Goal: Task Accomplishment & Management: Manage account settings

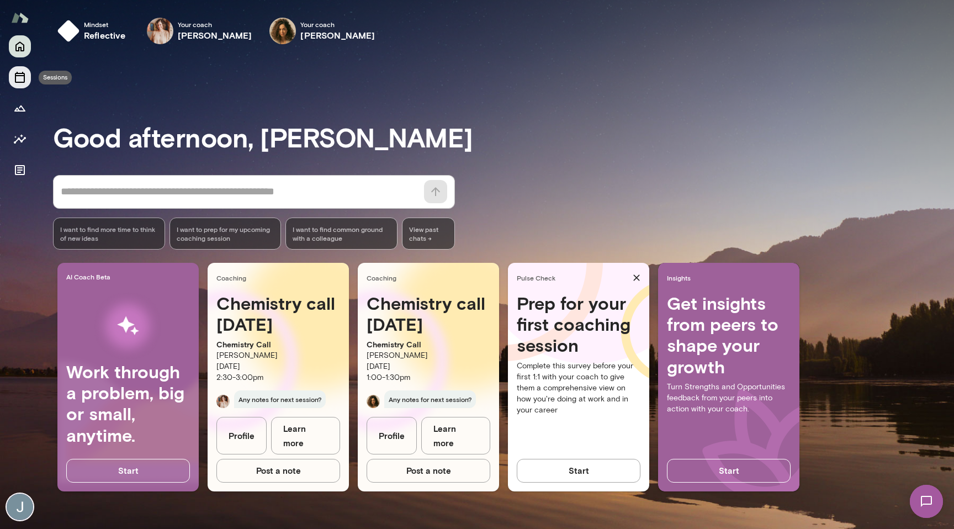
click at [28, 76] on button "Sessions" at bounding box center [20, 77] width 22 height 22
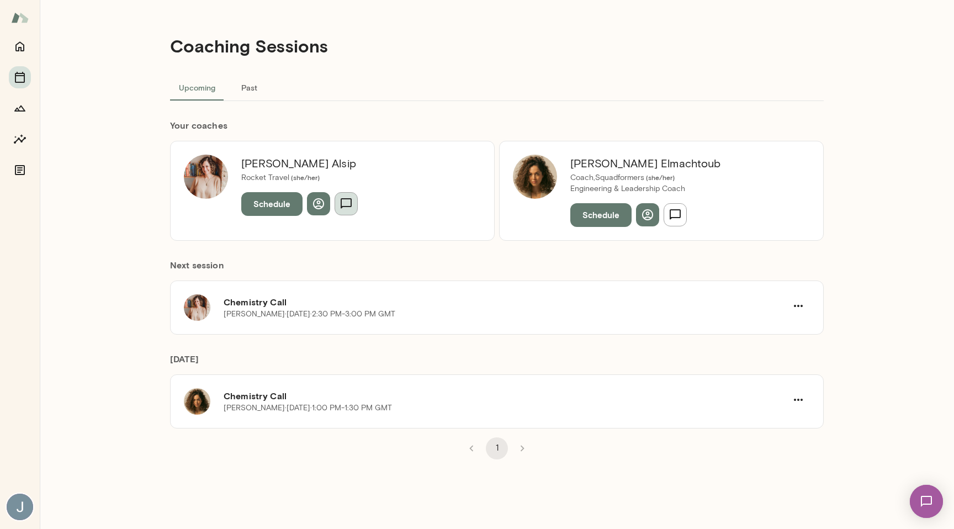
click at [346, 204] on icon "button" at bounding box center [346, 203] width 13 height 13
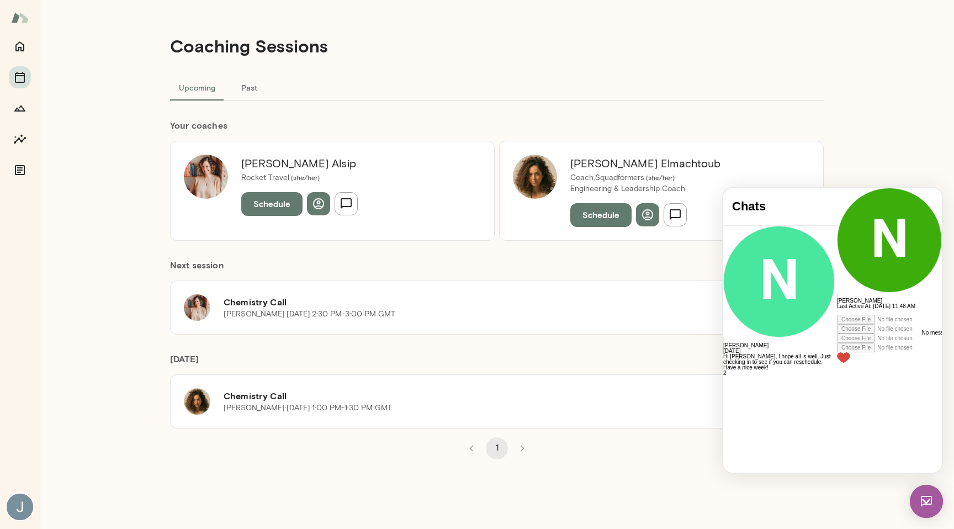
click at [682, 231] on div "Najla Elmachtoub Coach, Squadformers ( she/her ) Engineering & Leadership Coach…" at bounding box center [661, 190] width 325 height 99
click at [680, 219] on icon "button" at bounding box center [675, 214] width 13 height 13
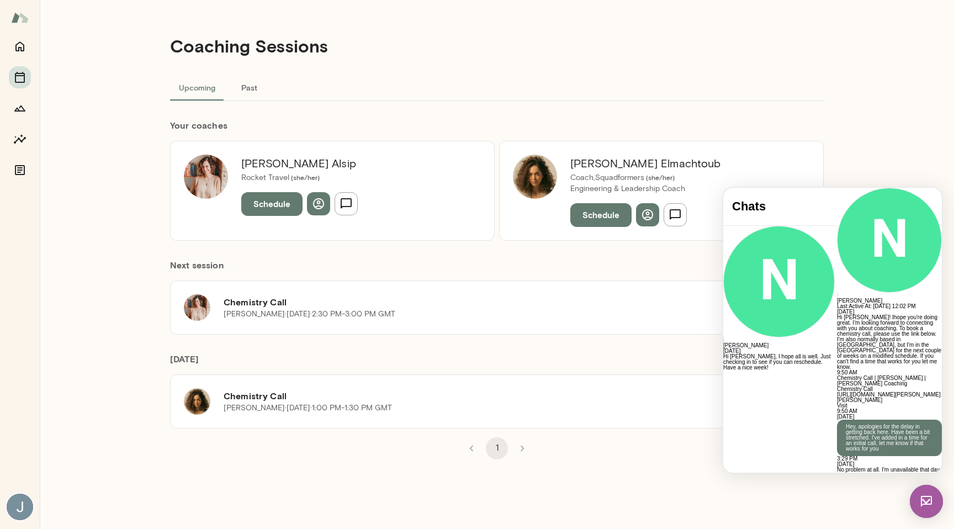
scroll to position [538, 0]
click at [837, 517] on div at bounding box center [889, 520] width 105 height 6
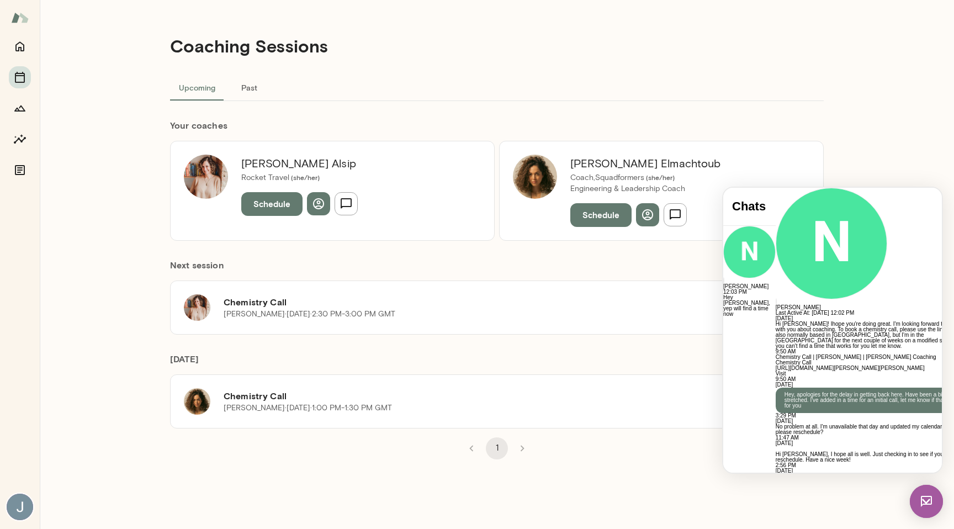
scroll to position [608, 0]
click at [622, 253] on div "Next session Chemistry Call Nancy Alsip · Tue, Sep 23 · 2:30 PM-3:00 PM GMT" at bounding box center [497, 288] width 654 height 94
click at [576, 219] on button "Schedule" at bounding box center [601, 214] width 61 height 23
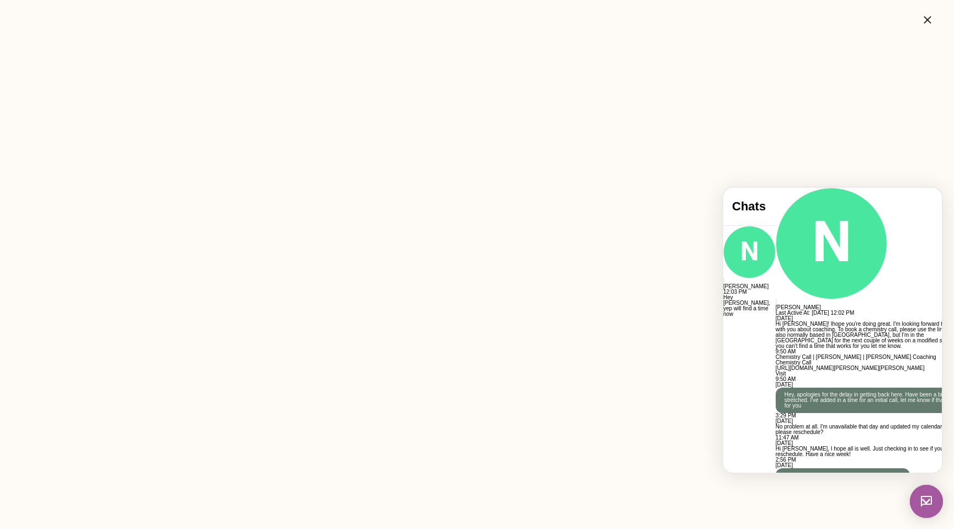
scroll to position [601, 0]
click at [924, 22] on icon "button" at bounding box center [927, 19] width 13 height 13
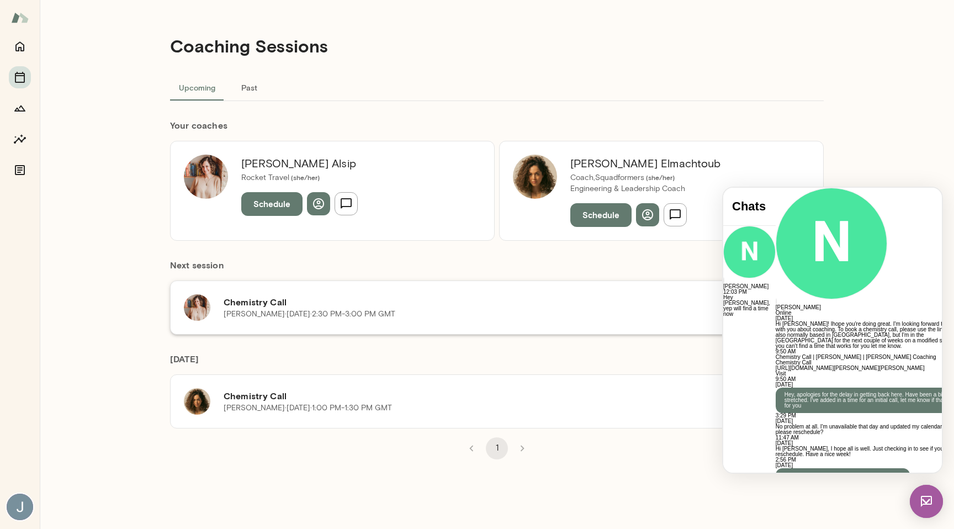
click at [408, 305] on h6 "Chemistry Call" at bounding box center [505, 301] width 563 height 13
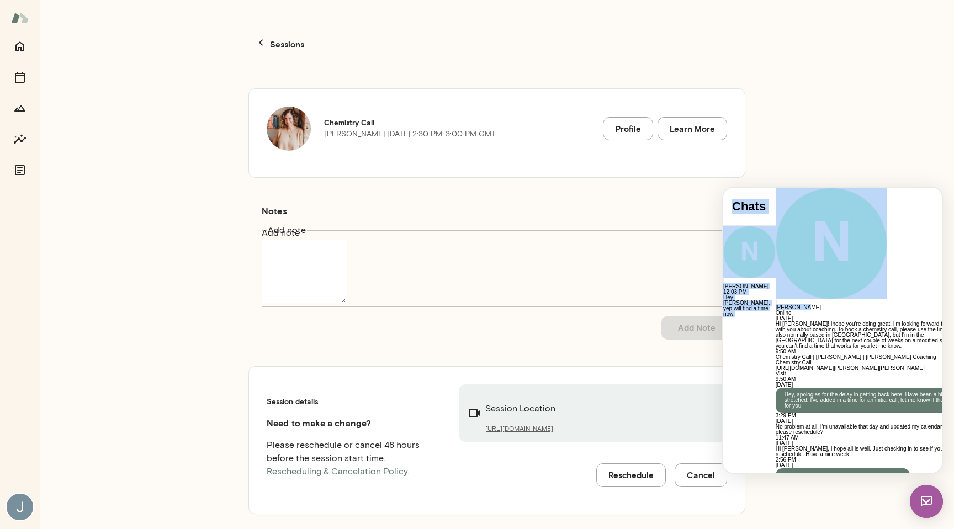
drag, startPoint x: 825, startPoint y: 200, endPoint x: 513, endPoint y: 216, distance: 313.0
click at [724, 216] on html "Chats Najla Elmachtoub 12:03 PM Hey Najla, yep will find a time now Chats Users…" at bounding box center [833, 330] width 219 height 285
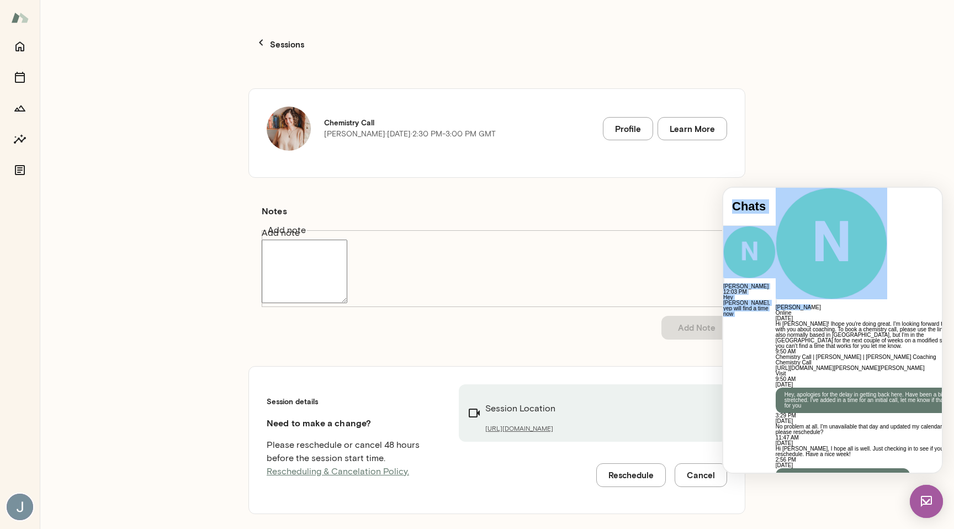
drag, startPoint x: -211, startPoint y: 28, endPoint x: 513, endPoint y: 215, distance: 747.4
click at [513, 240] on div "* Add note" at bounding box center [497, 273] width 471 height 67
click at [483, 128] on div "Chemistry Call Nancy Alsip · Tue, Sep 23 · 2:30 PM-3:00 PM GMT" at bounding box center [410, 129] width 172 height 44
drag, startPoint x: 506, startPoint y: 117, endPoint x: 386, endPoint y: 122, distance: 120.5
click at [386, 122] on div "Chemistry Call Nancy Alsip · Tue, Sep 23 · 2:30 PM-3:00 PM GMT Profile Learn Mo…" at bounding box center [497, 129] width 461 height 44
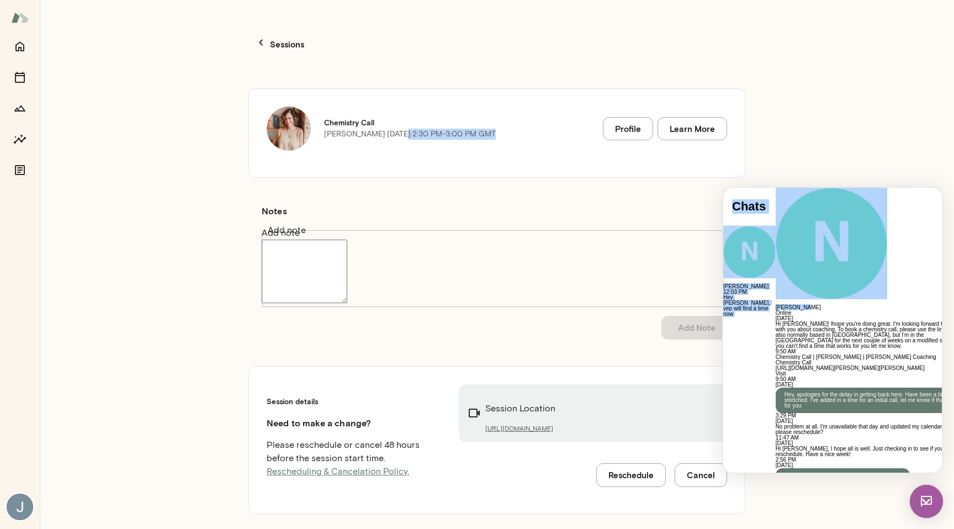
copy p "Sep 23 · 2:30 PM-3:00 PM GMT"
click at [424, 131] on div "Chemistry Call Nancy Alsip · Tue, Sep 23 · 2:30 PM-3:00 PM GMT" at bounding box center [410, 129] width 172 height 44
drag, startPoint x: 386, startPoint y: 118, endPoint x: 493, endPoint y: 119, distance: 107.2
click at [493, 129] on p "Nancy Alsip · Tue, Sep 23 · 2:30 PM-3:00 PM GMT" at bounding box center [410, 134] width 172 height 11
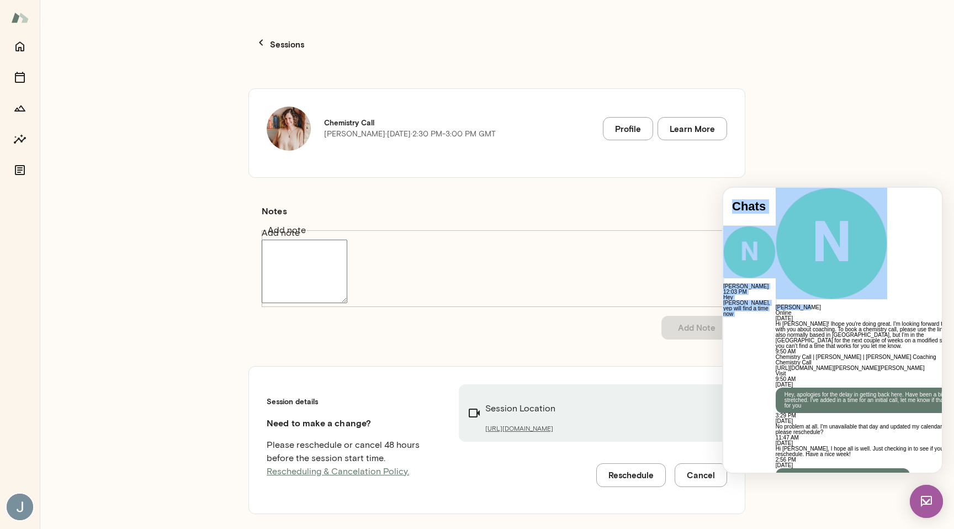
click at [347, 250] on textarea "Add note" at bounding box center [305, 272] width 86 height 64
click at [608, 463] on button "Reschedule" at bounding box center [632, 474] width 70 height 23
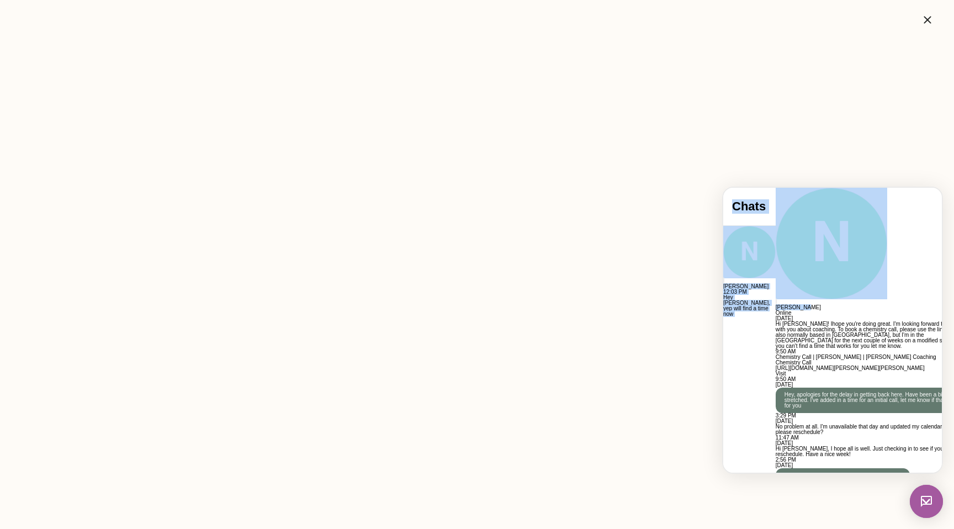
click at [859, 193] on div "Najla Elmachtoub Online" at bounding box center [876, 252] width 200 height 128
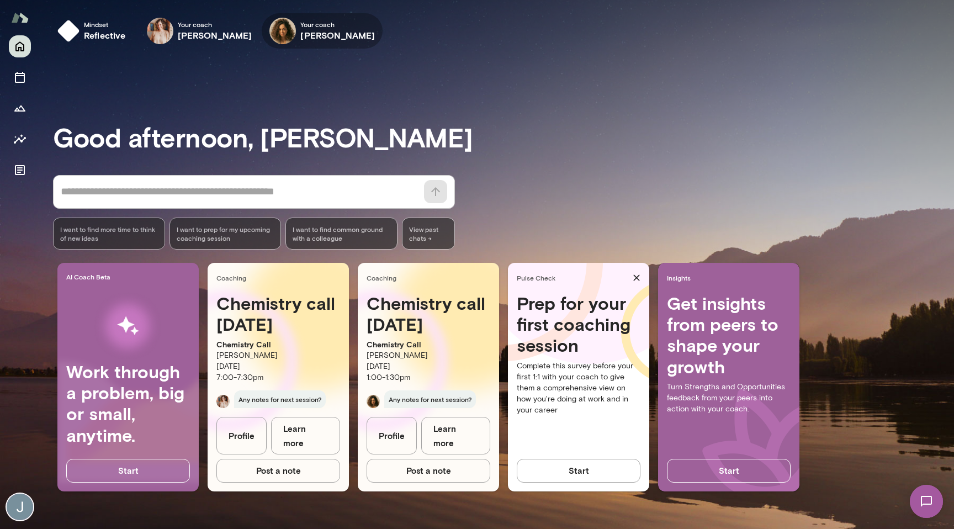
click at [324, 30] on h6 "[PERSON_NAME]" at bounding box center [337, 35] width 75 height 13
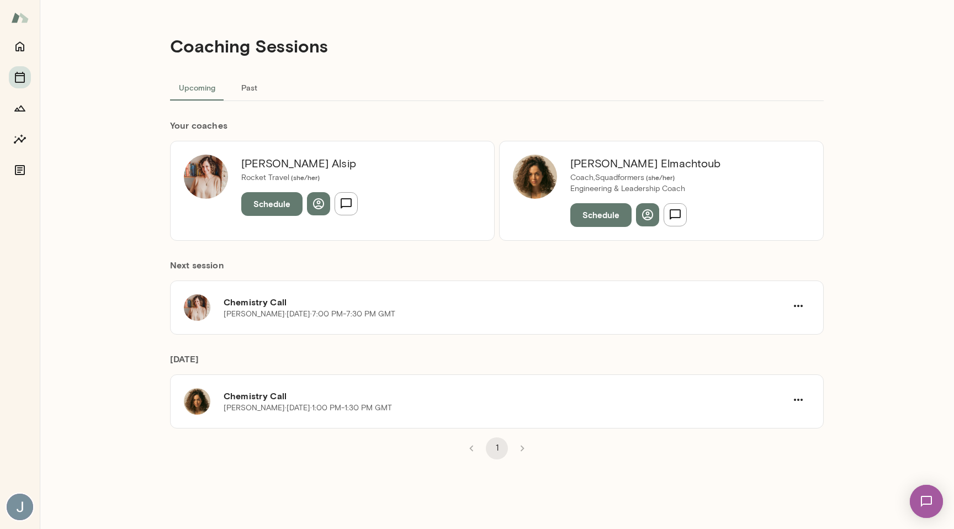
click at [615, 217] on button "Schedule" at bounding box center [601, 214] width 61 height 23
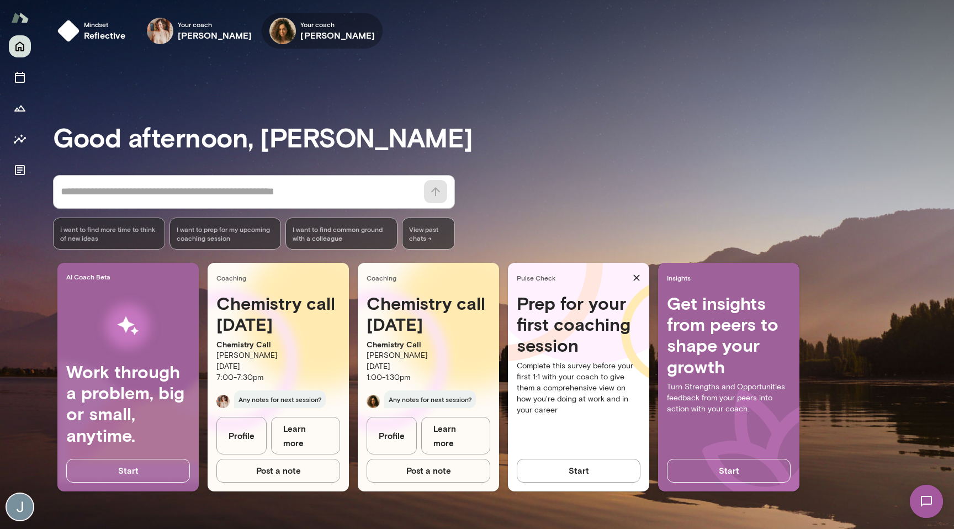
click at [314, 21] on span "Your coach" at bounding box center [337, 24] width 75 height 9
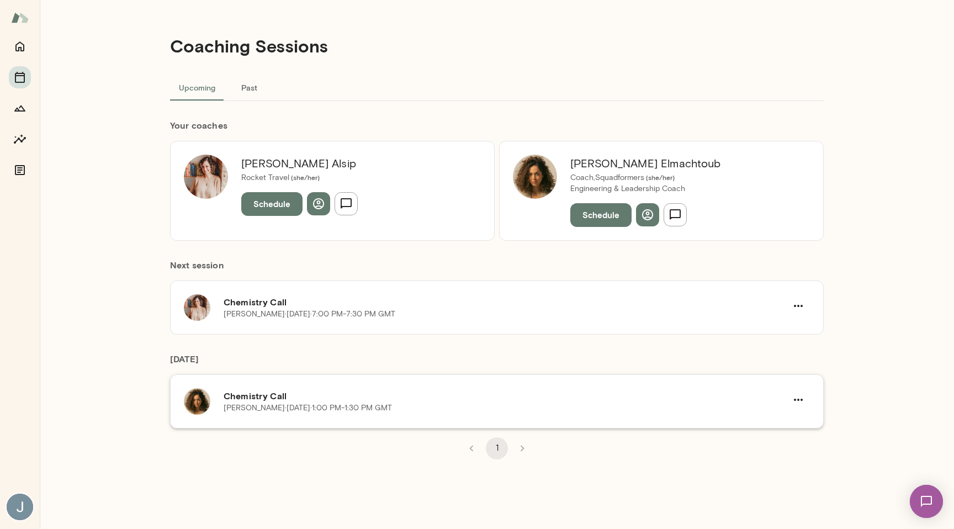
click at [580, 405] on div "[PERSON_NAME] · [DATE] · 1:00 PM-1:30 PM GMT" at bounding box center [505, 408] width 563 height 11
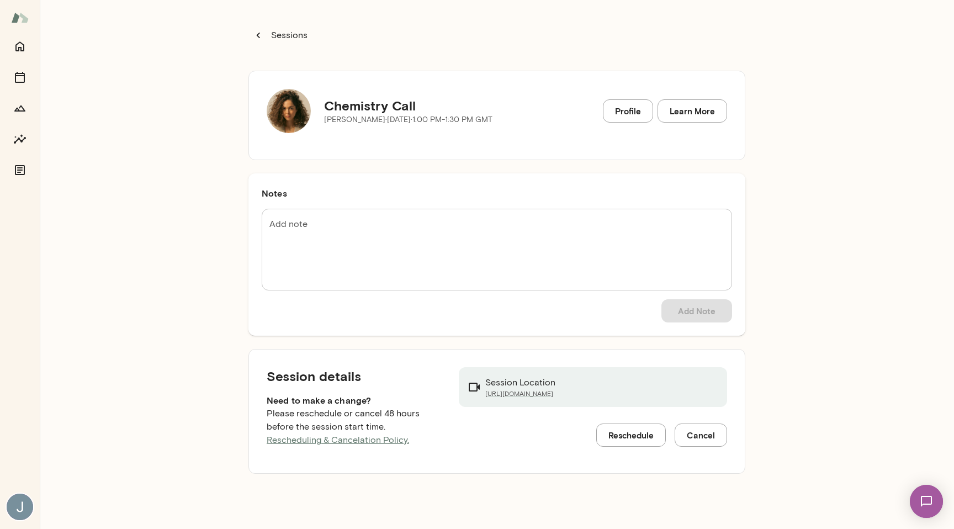
click at [644, 440] on button "Reschedule" at bounding box center [632, 435] width 70 height 23
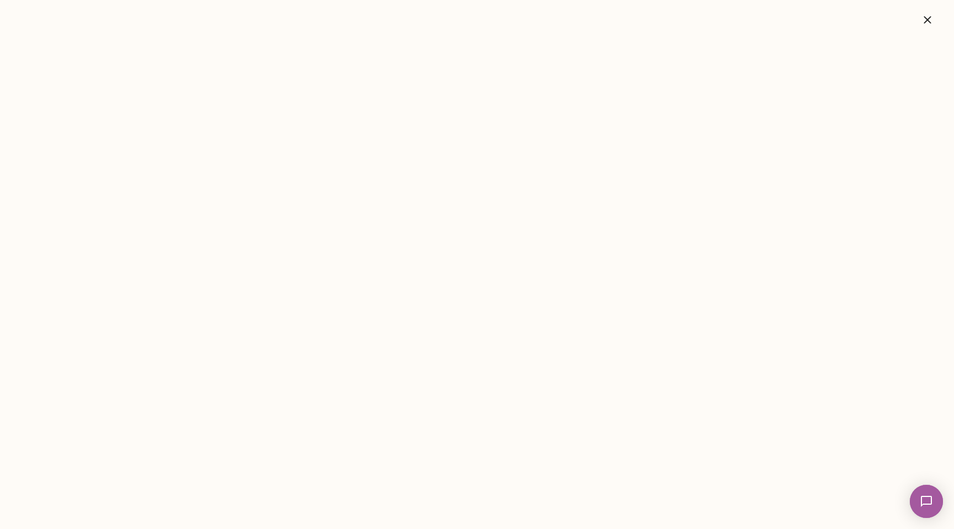
click at [924, 27] on button "button" at bounding box center [927, 20] width 35 height 22
